Goal: Find specific page/section: Find specific page/section

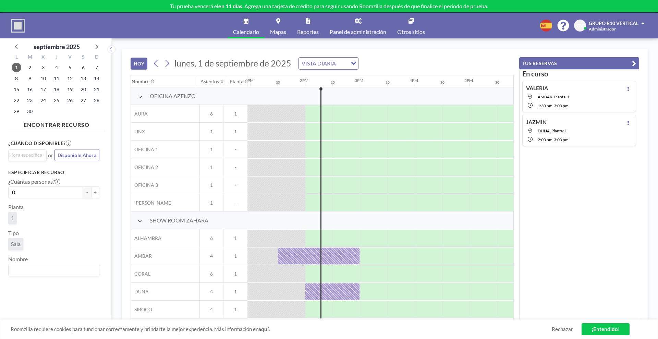
scroll to position [0, 740]
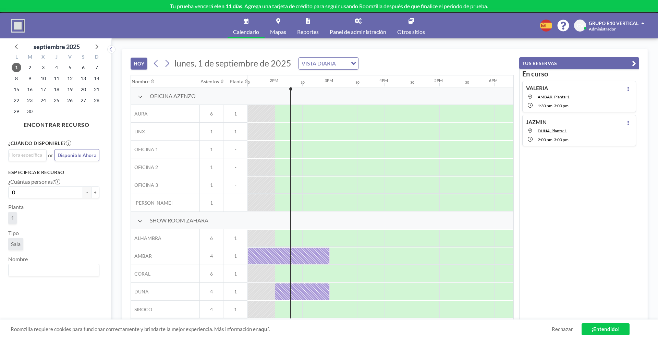
click at [139, 220] on icon at bounding box center [140, 220] width 5 height 5
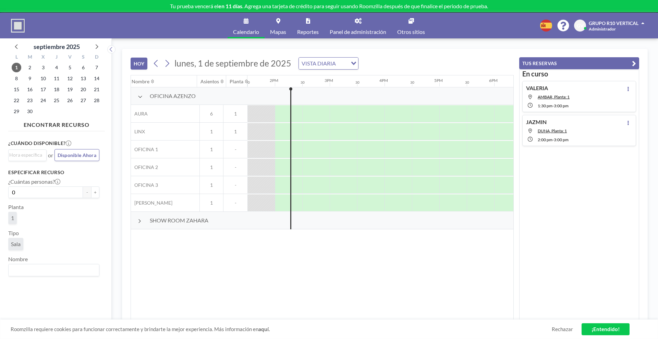
click at [141, 223] on div "SHOW ROOM ZAHARA" at bounding box center [189, 220] width 116 height 17
click at [142, 222] on div at bounding box center [140, 220] width 5 height 5
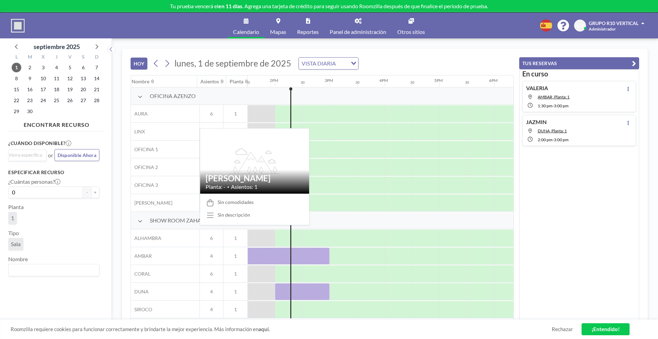
click at [147, 203] on span "[PERSON_NAME]" at bounding box center [151, 203] width 41 height 6
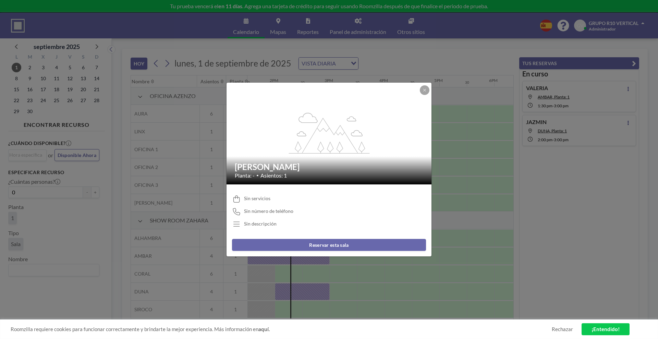
click at [143, 236] on div "flex-grow: 1.2; [PERSON_NAME]: - • Asientos: 1 Sin servicios Sin número de telé…" at bounding box center [329, 169] width 658 height 339
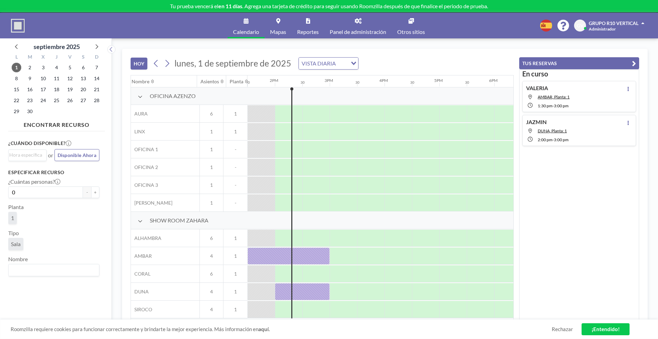
click at [352, 62] on icon "Search for option" at bounding box center [353, 63] width 5 height 3
click at [352, 63] on icon "Search for option" at bounding box center [353, 63] width 5 height 3
click at [345, 65] on input "Search for option" at bounding box center [342, 63] width 9 height 9
click at [338, 85] on li "VISTA SEMANAL" at bounding box center [327, 86] width 59 height 10
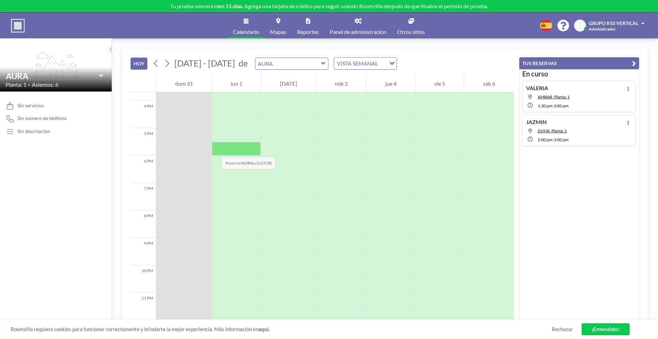
scroll to position [434, 0]
click at [325, 62] on div "[DATE] - [DATE] de AURA VISTA SEMANAL Loading..." at bounding box center [274, 63] width 246 height 12
click at [321, 60] on div "AURA" at bounding box center [292, 64] width 74 height 12
click at [321, 61] on icon at bounding box center [323, 63] width 4 height 7
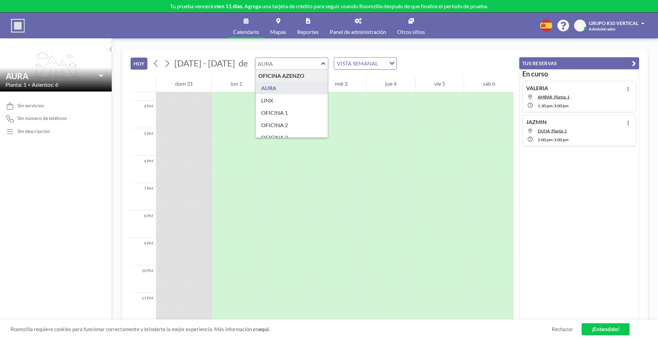
type input "LINX"
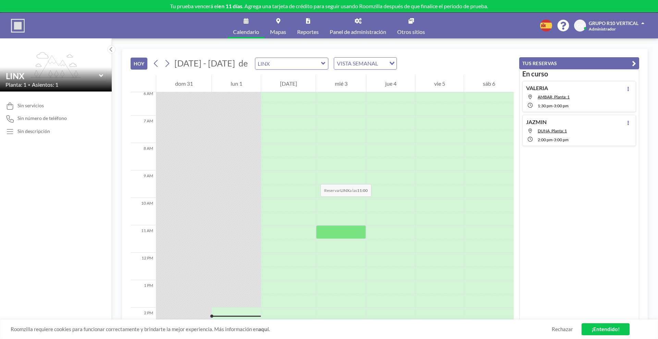
scroll to position [156, 0]
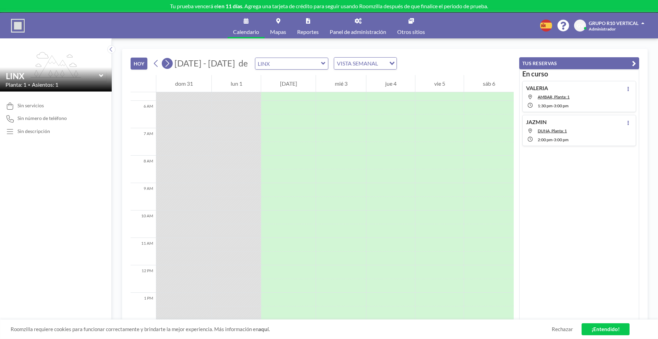
click at [167, 63] on icon at bounding box center [167, 63] width 7 height 10
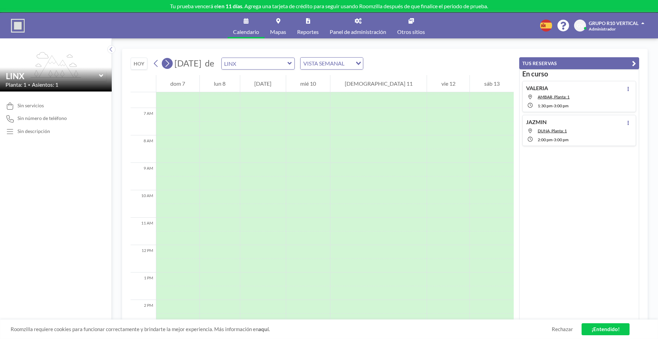
scroll to position [206, 0]
click at [155, 61] on icon at bounding box center [156, 63] width 7 height 10
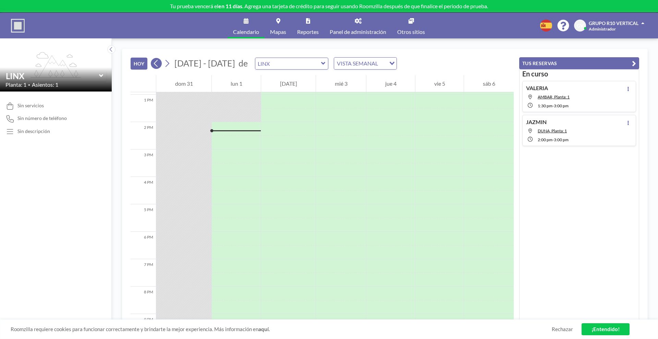
scroll to position [370, 0]
click at [311, 30] on span "Reportes" at bounding box center [308, 31] width 22 height 5
